Goal: Ask a question

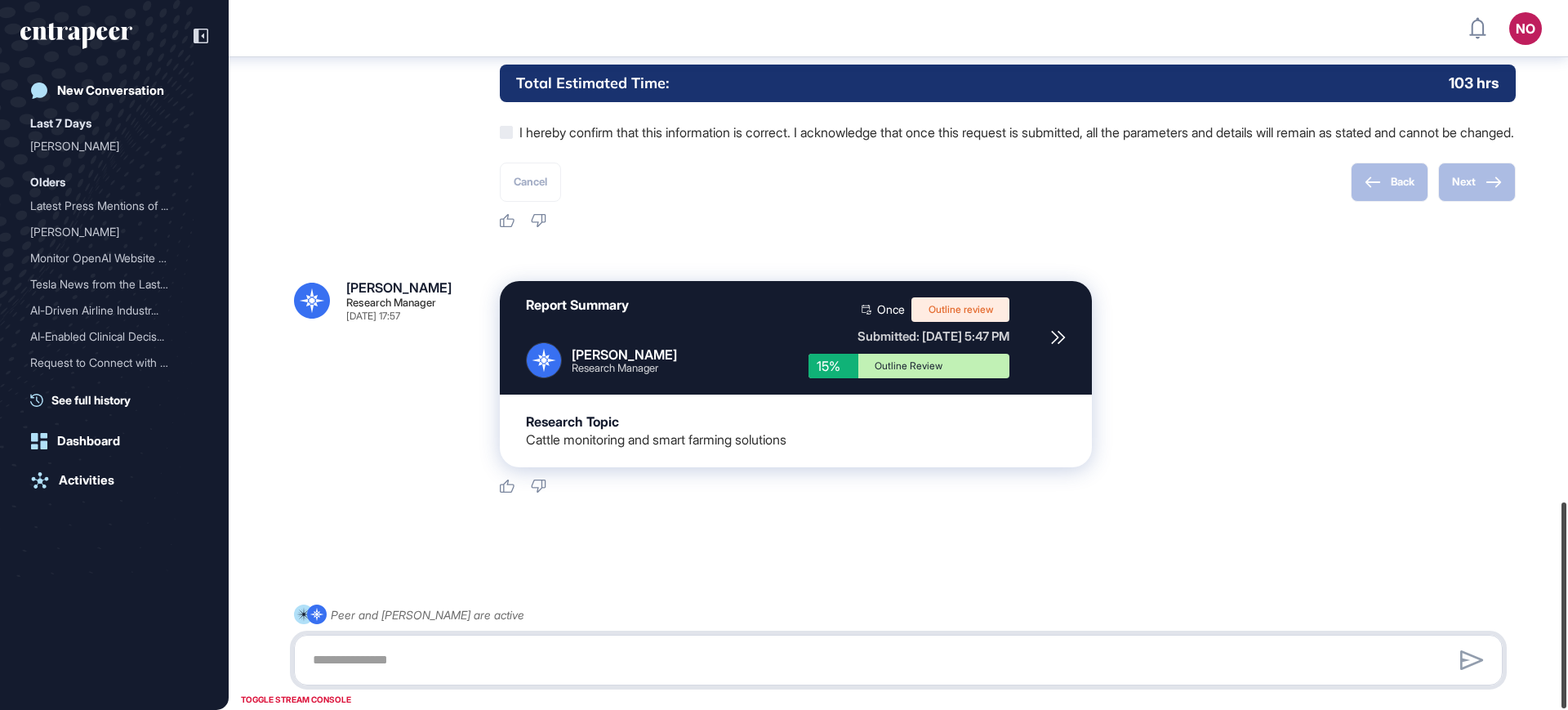
scroll to position [1724, 0]
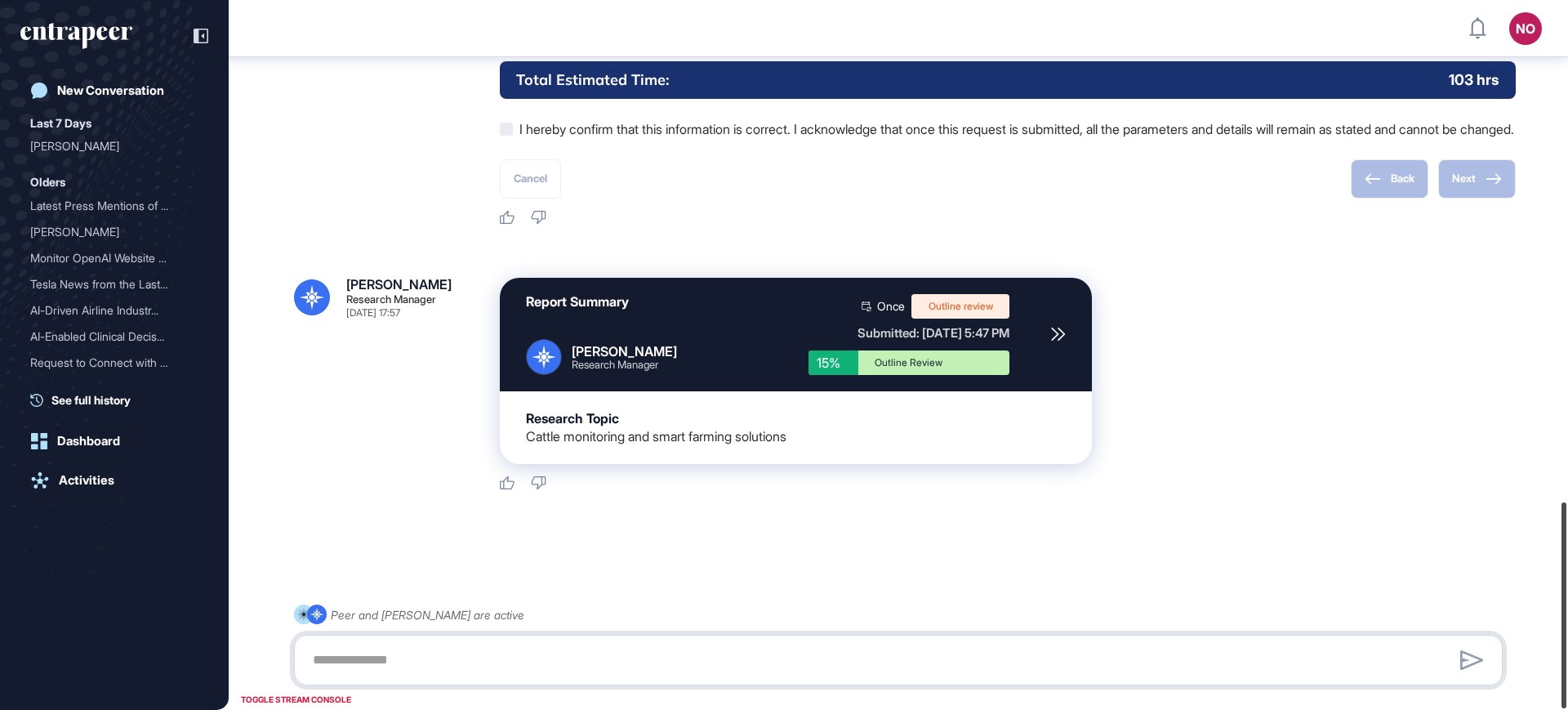
drag, startPoint x: 1567, startPoint y: 512, endPoint x: 1556, endPoint y: 666, distance: 154.4
click at [1556, 666] on div "NO Admin Dashboard Dashboard Profile My Content Request More Data New Conversat…" at bounding box center [784, 355] width 1568 height 710
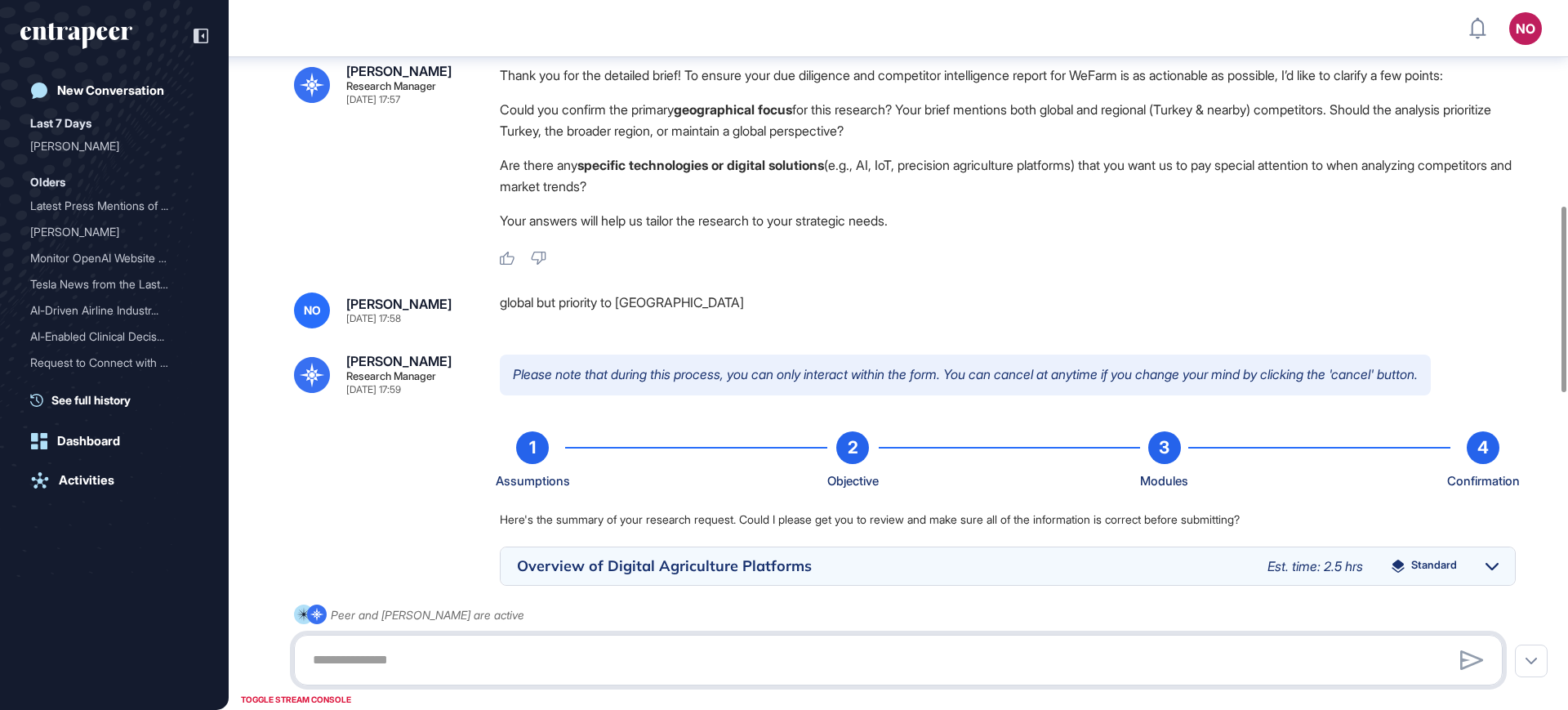
scroll to position [1251, 0]
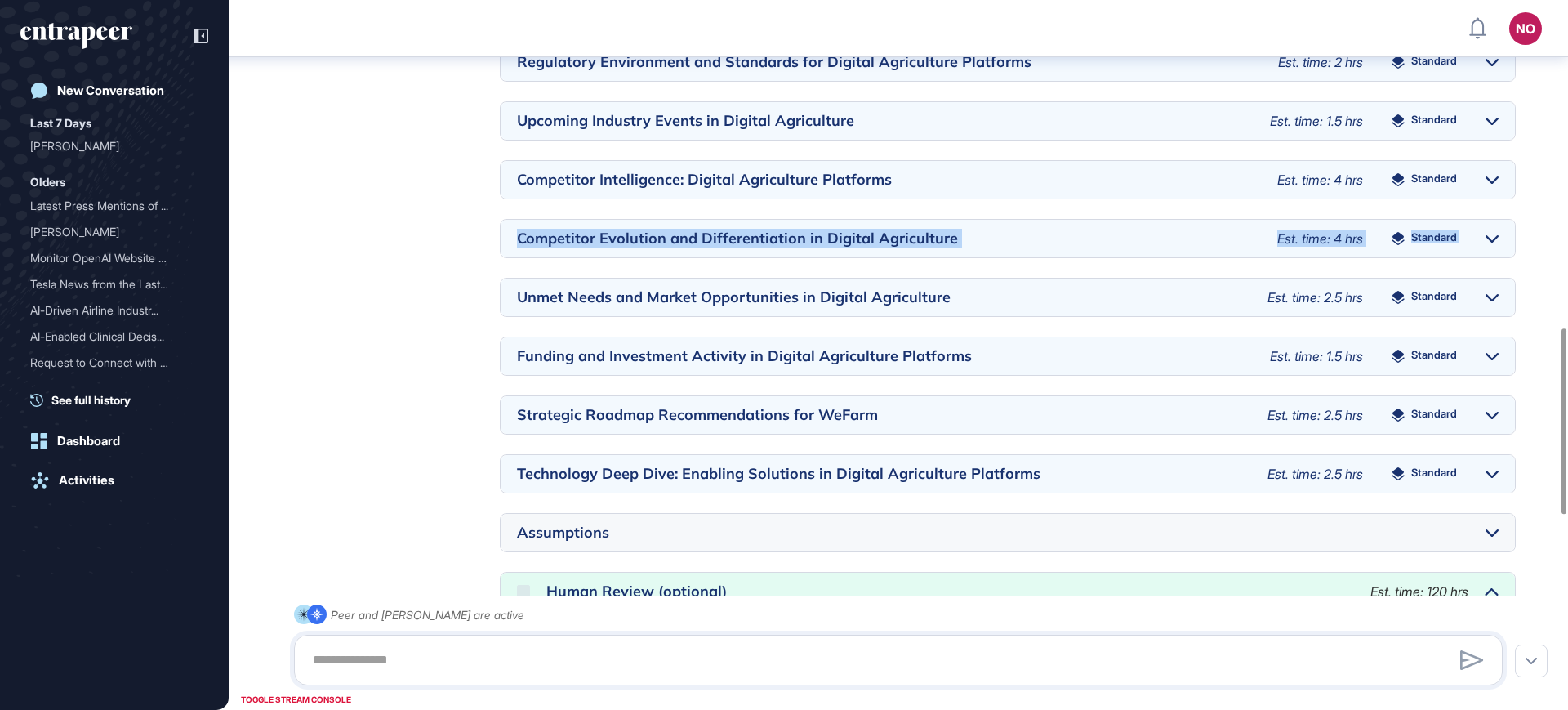
drag, startPoint x: 1567, startPoint y: 305, endPoint x: 1567, endPoint y: 253, distance: 52.0
click at [1567, 253] on div "Reese Research Manager Sep 12, 2025 17:57 Hello! I'm Reese, here to help you cr…" at bounding box center [898, 64] width 1339 height 2516
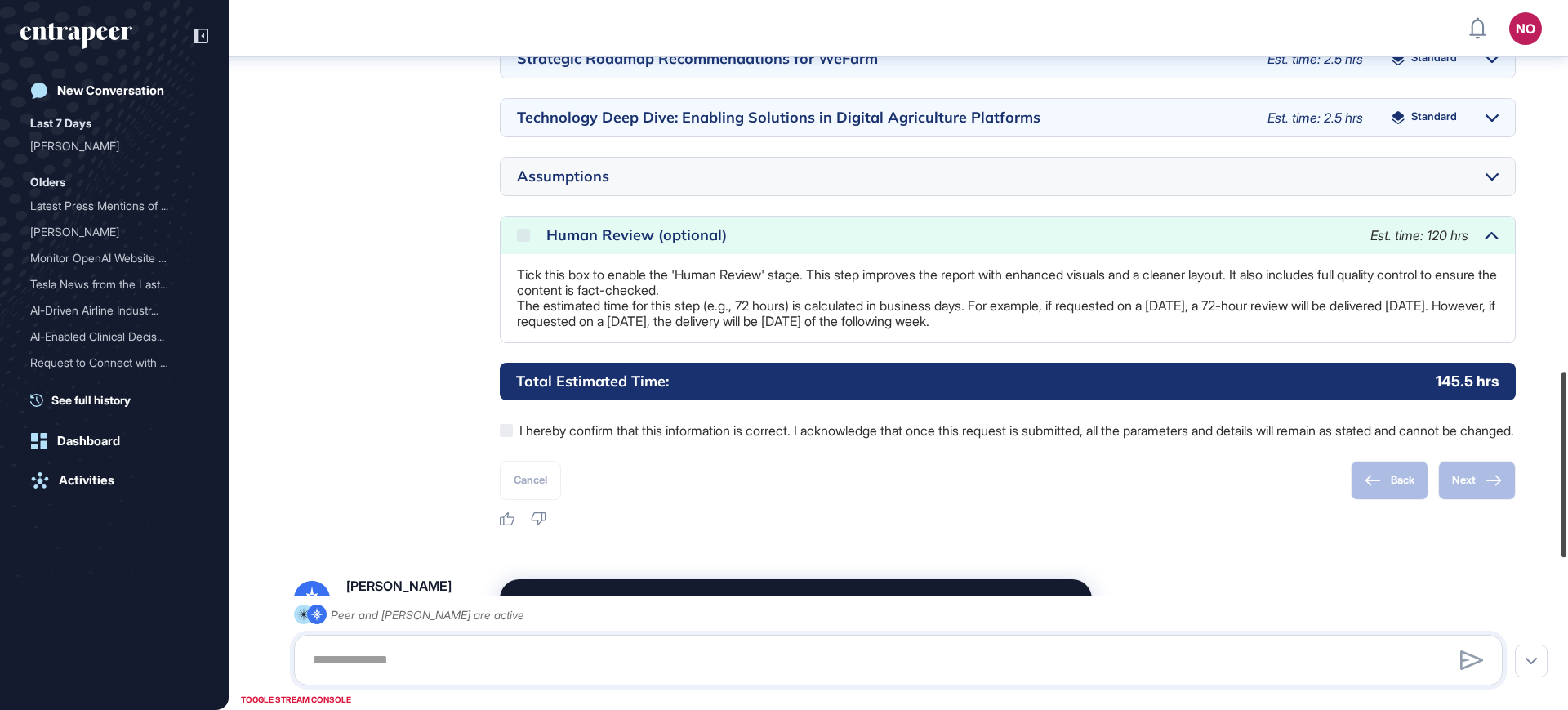
scroll to position [1629, 0]
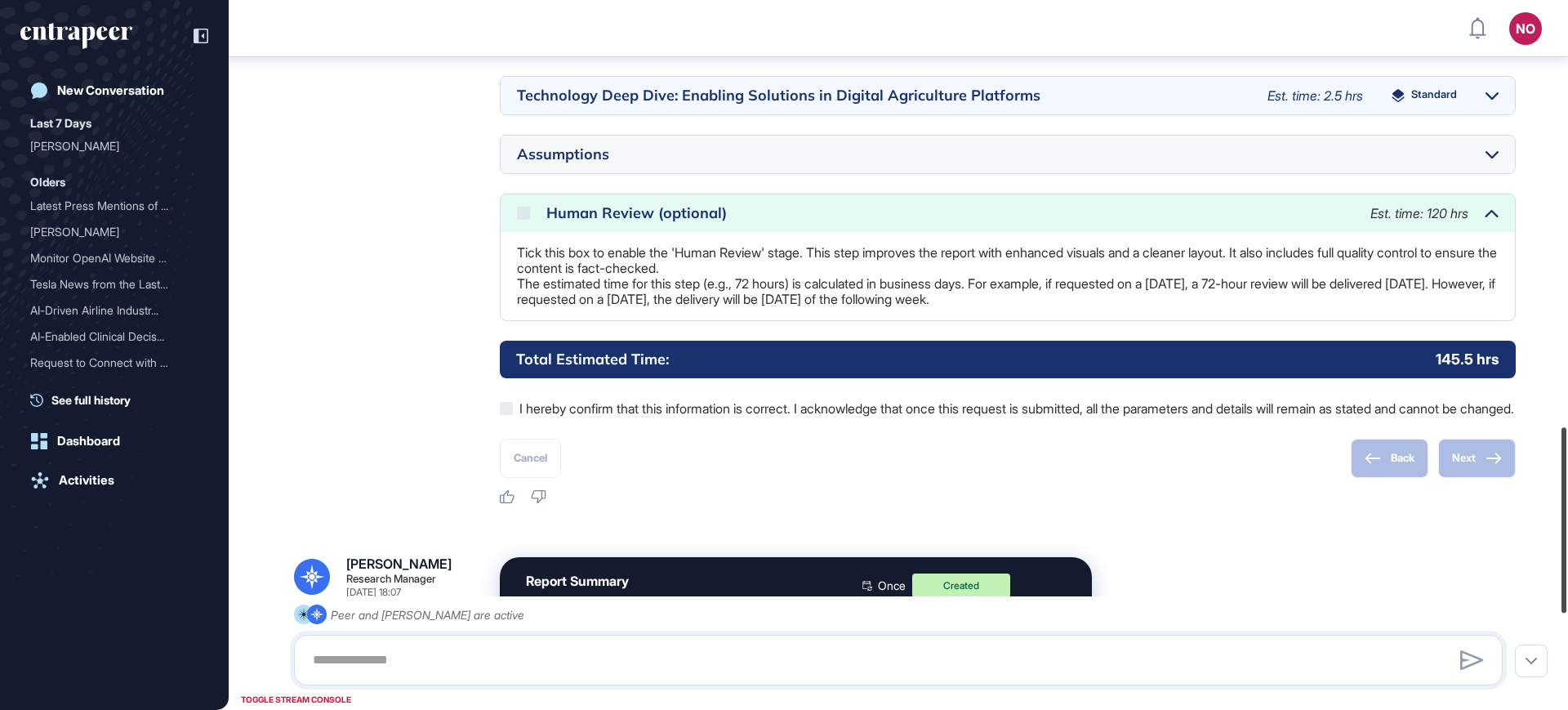
drag, startPoint x: 1567, startPoint y: 409, endPoint x: 1546, endPoint y: 509, distance: 102.2
click at [1546, 509] on div "NO Admin Dashboard Dashboard Profile My Content Request More Data New Conversat…" at bounding box center [784, 355] width 1568 height 710
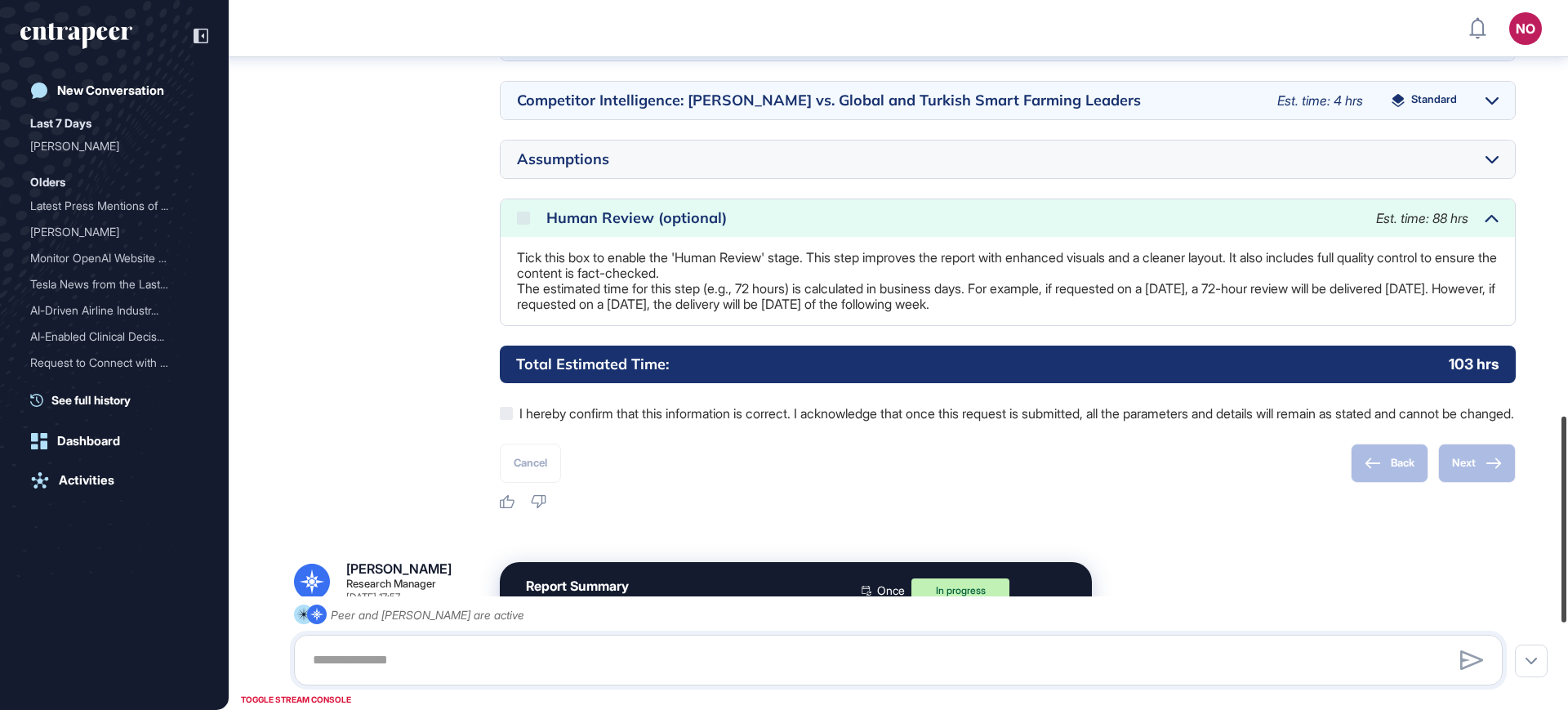
scroll to position [1484, 0]
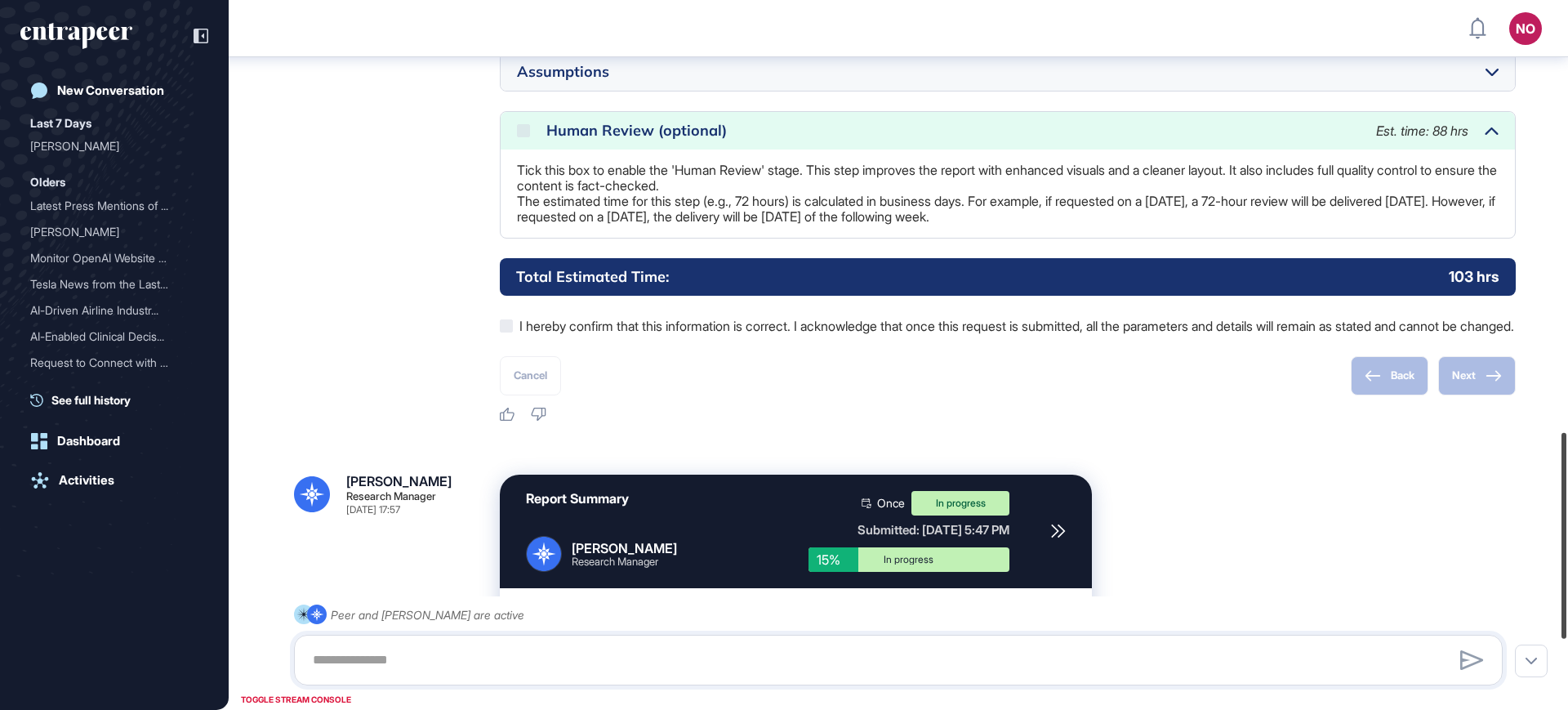
drag, startPoint x: 1567, startPoint y: 497, endPoint x: 1567, endPoint y: 565, distance: 68.0
click at [1566, 565] on div at bounding box center [1564, 536] width 5 height 206
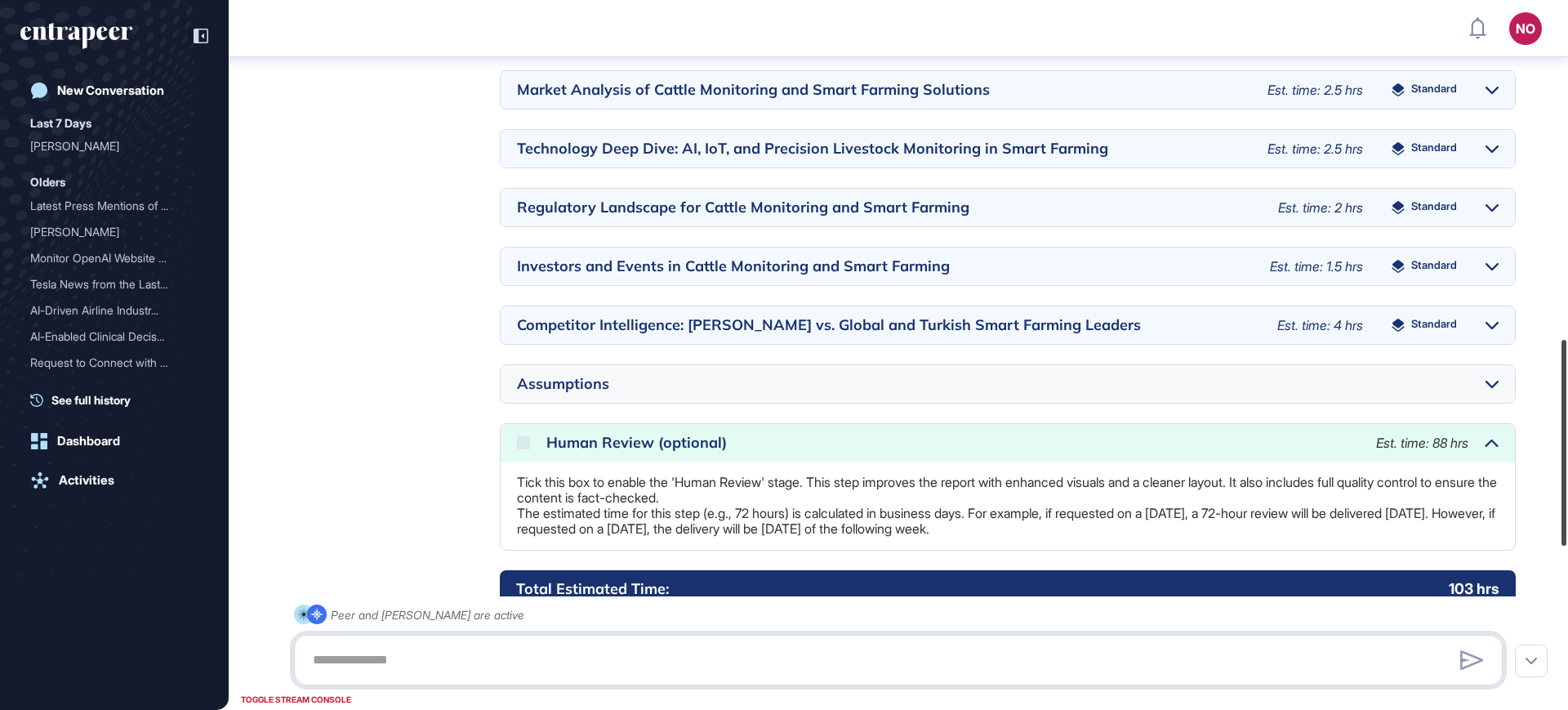
scroll to position [1181, 0]
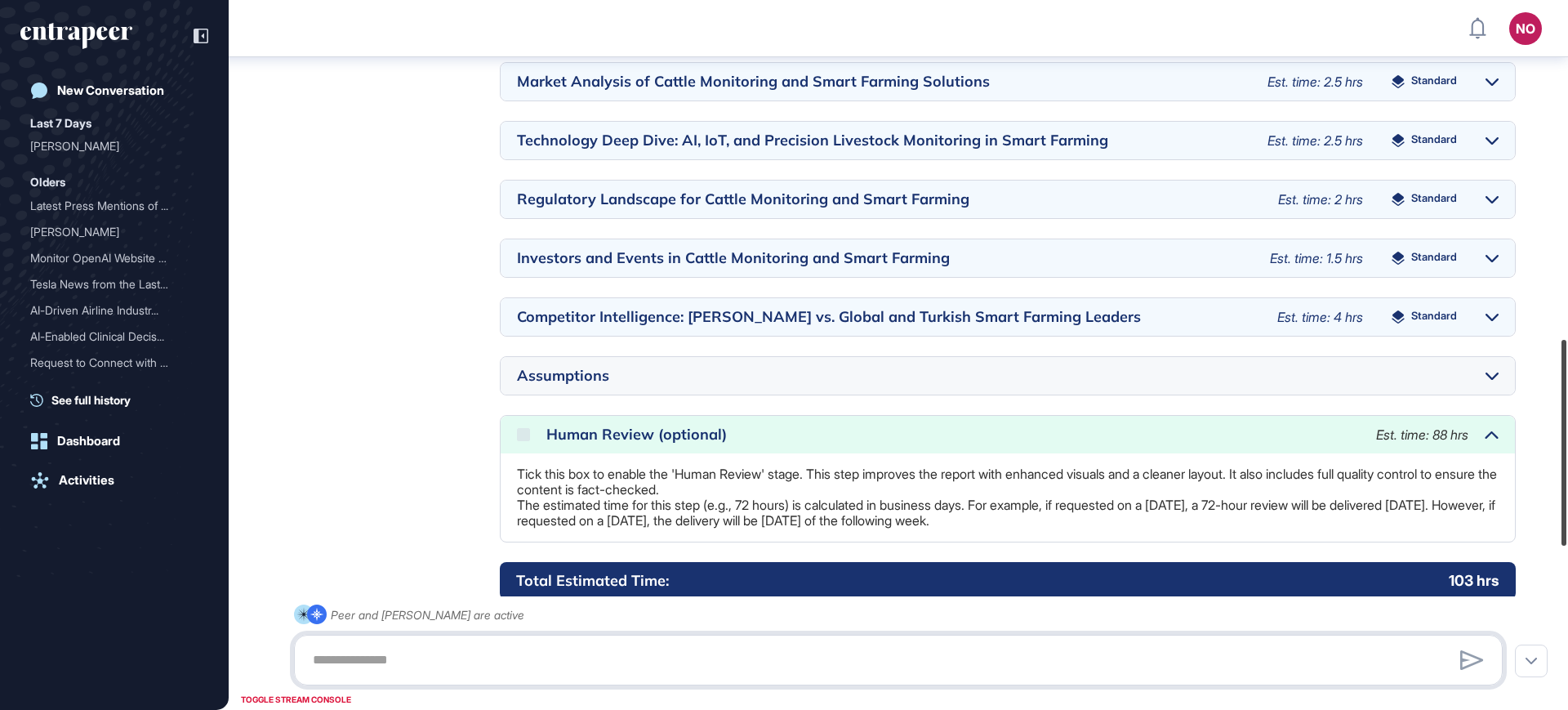
drag, startPoint x: 1567, startPoint y: 517, endPoint x: 1567, endPoint y: 430, distance: 87.0
click at [1566, 430] on div at bounding box center [1564, 443] width 5 height 206
